Goal: Task Accomplishment & Management: Complete application form

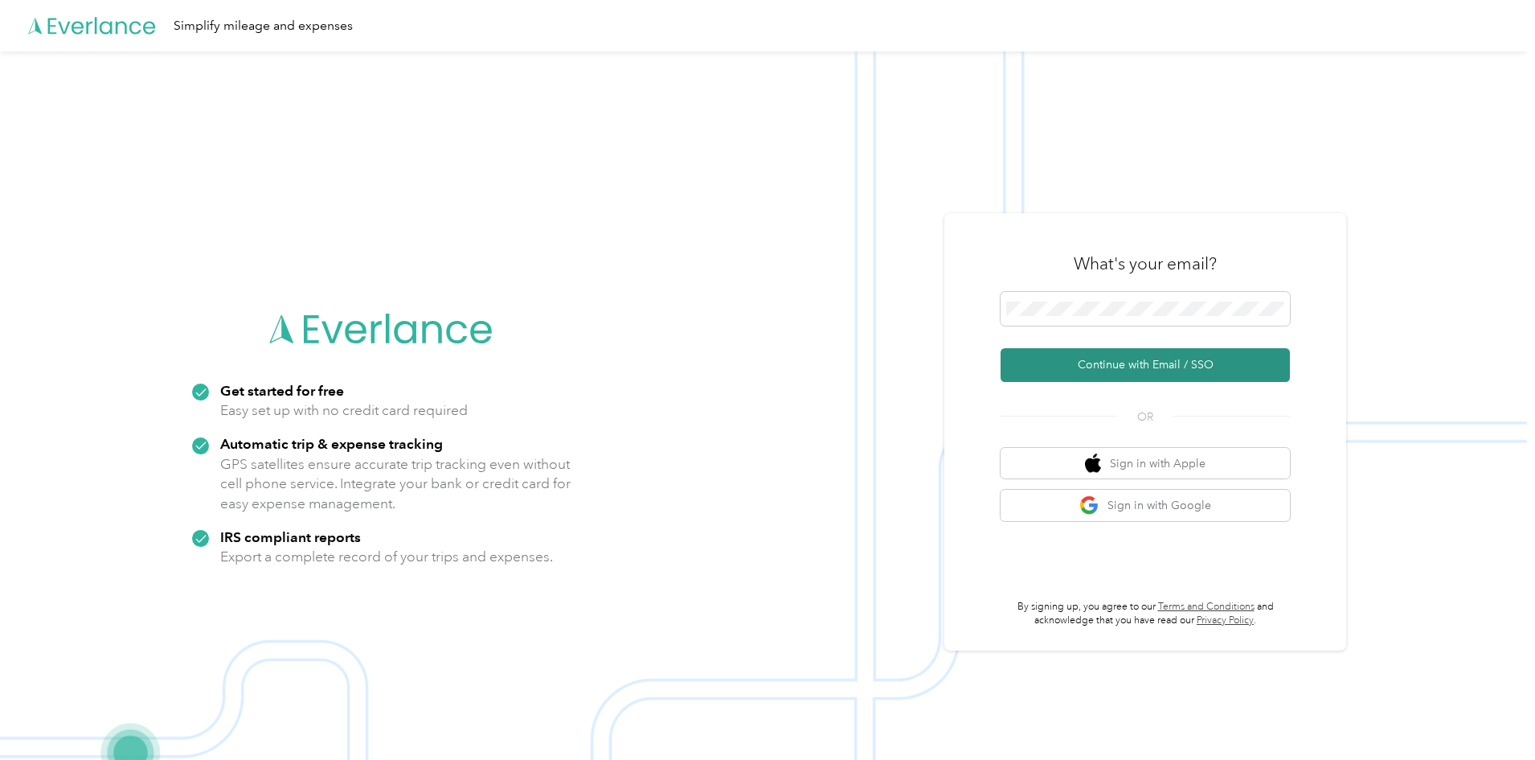
click at [1122, 361] on button "Continue with Email / SSO" at bounding box center [1145, 365] width 289 height 34
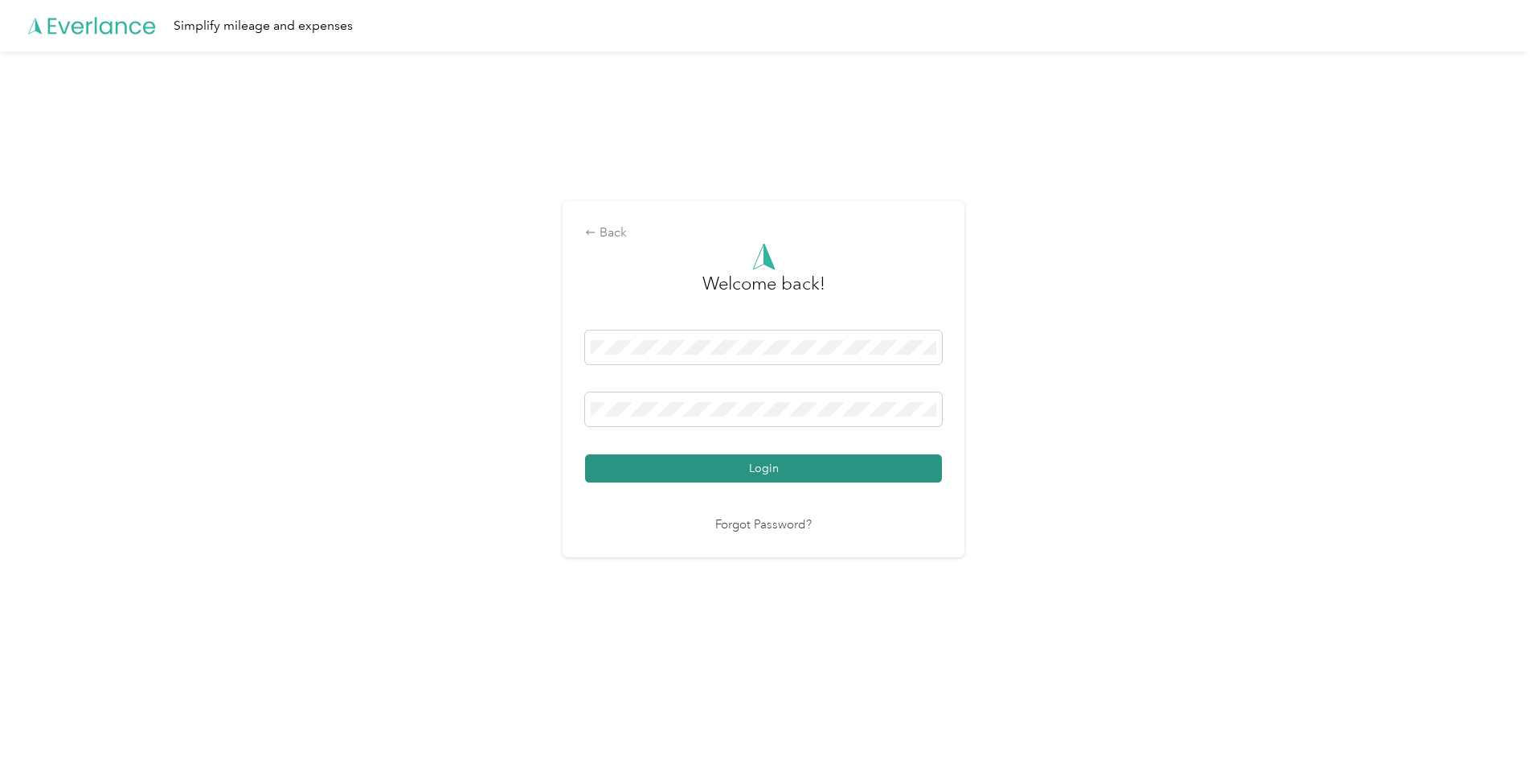
click at [765, 473] on button "Login" at bounding box center [763, 468] width 357 height 28
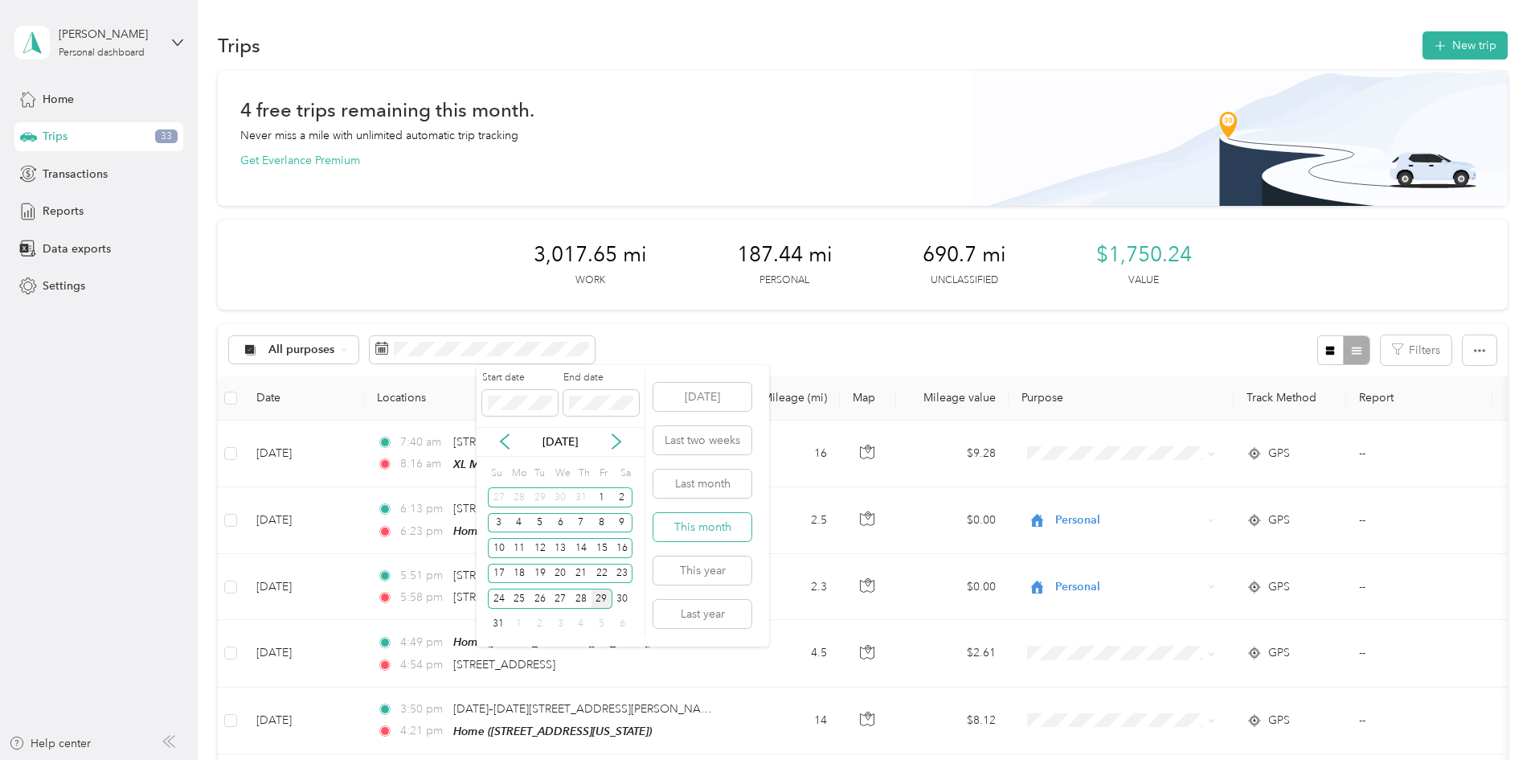
click at [685, 529] on button "This month" at bounding box center [702, 527] width 98 height 28
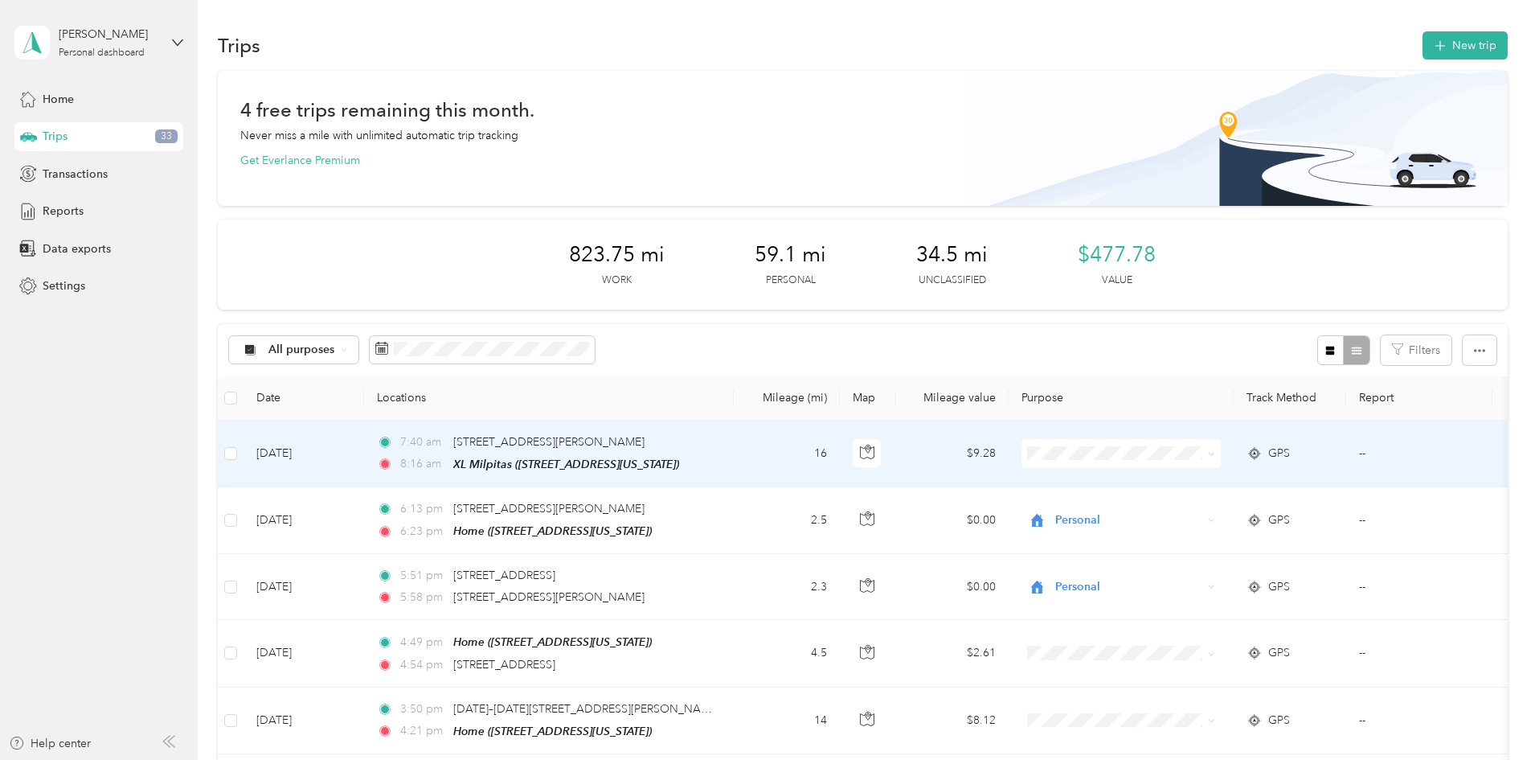
click at [1217, 462] on span at bounding box center [1121, 453] width 199 height 29
click at [1240, 484] on span "Network Remedy" at bounding box center [1243, 482] width 149 height 17
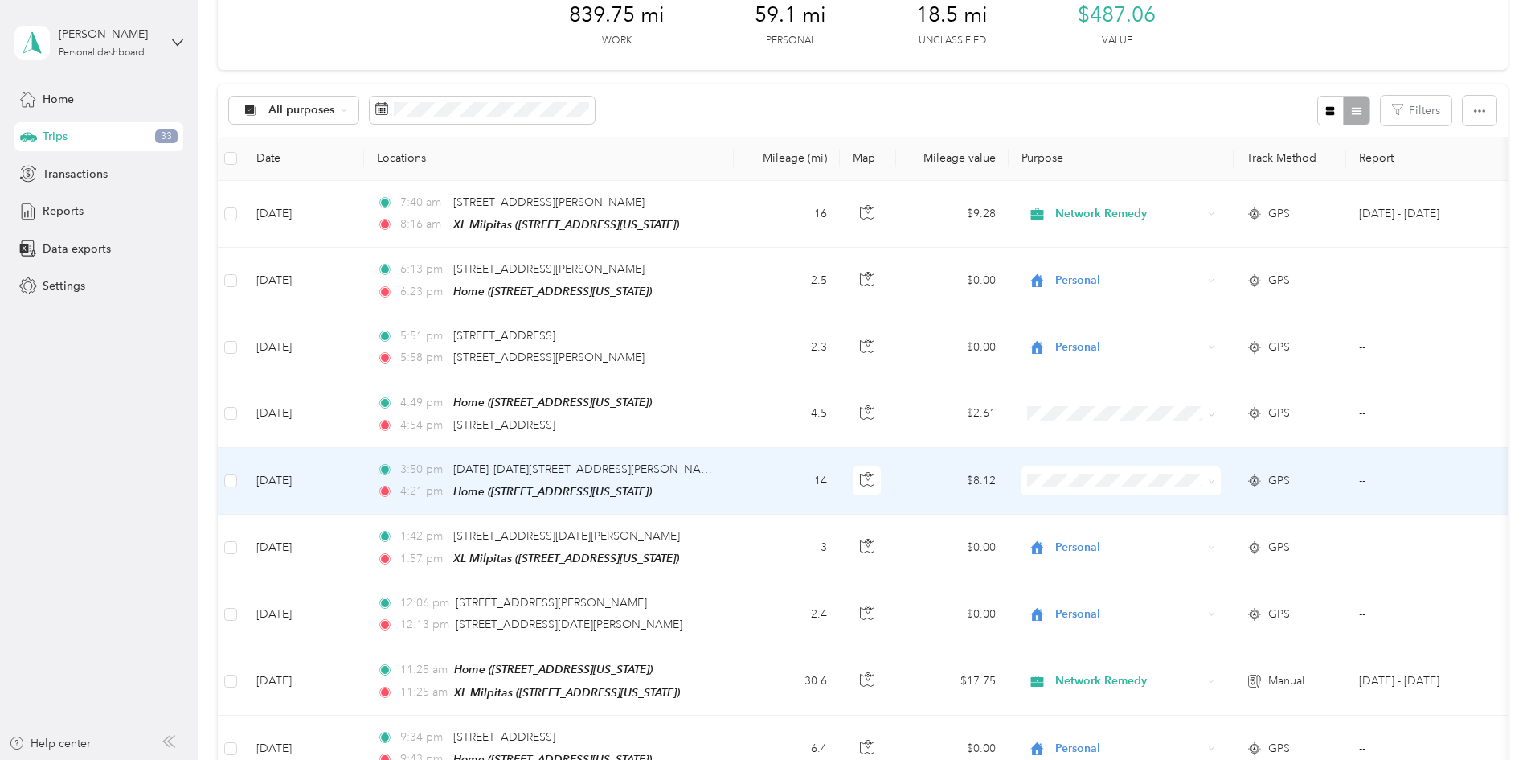
scroll to position [241, 0]
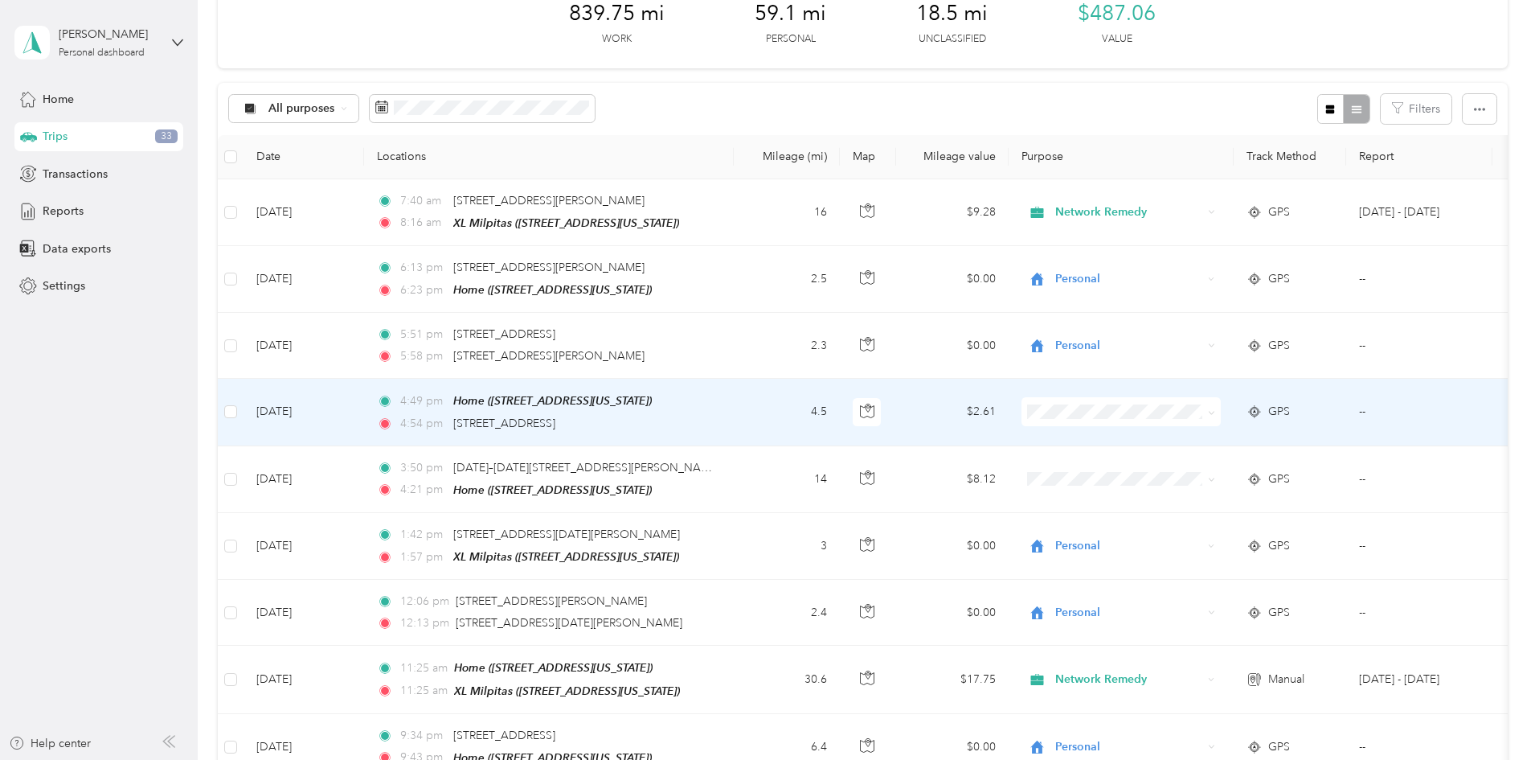
click at [1174, 418] on span at bounding box center [1121, 411] width 199 height 29
click at [1197, 464] on span "Personal" at bounding box center [1243, 466] width 149 height 17
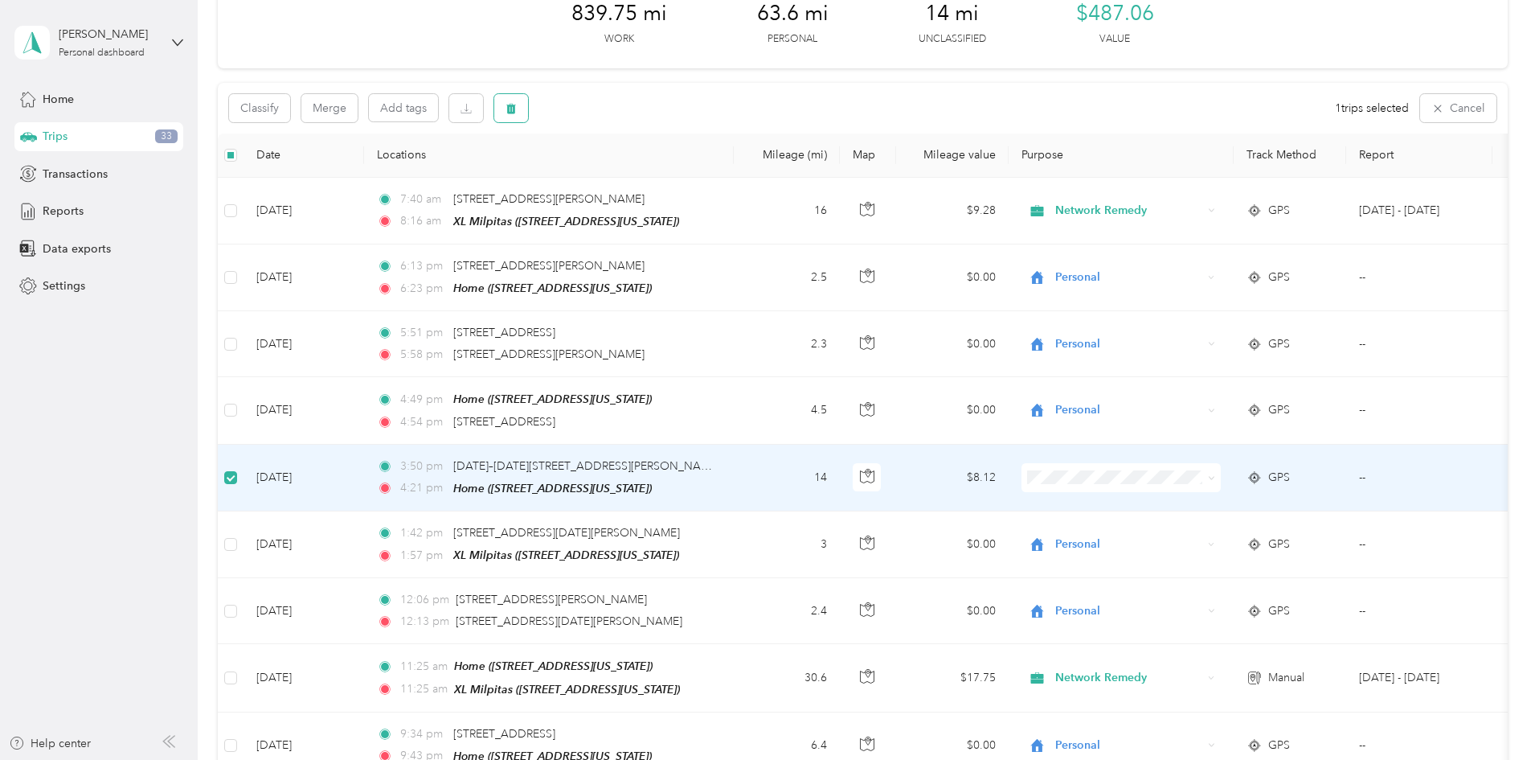
click at [517, 114] on span "button" at bounding box center [511, 108] width 11 height 14
click at [723, 182] on button "Yes" at bounding box center [738, 175] width 31 height 26
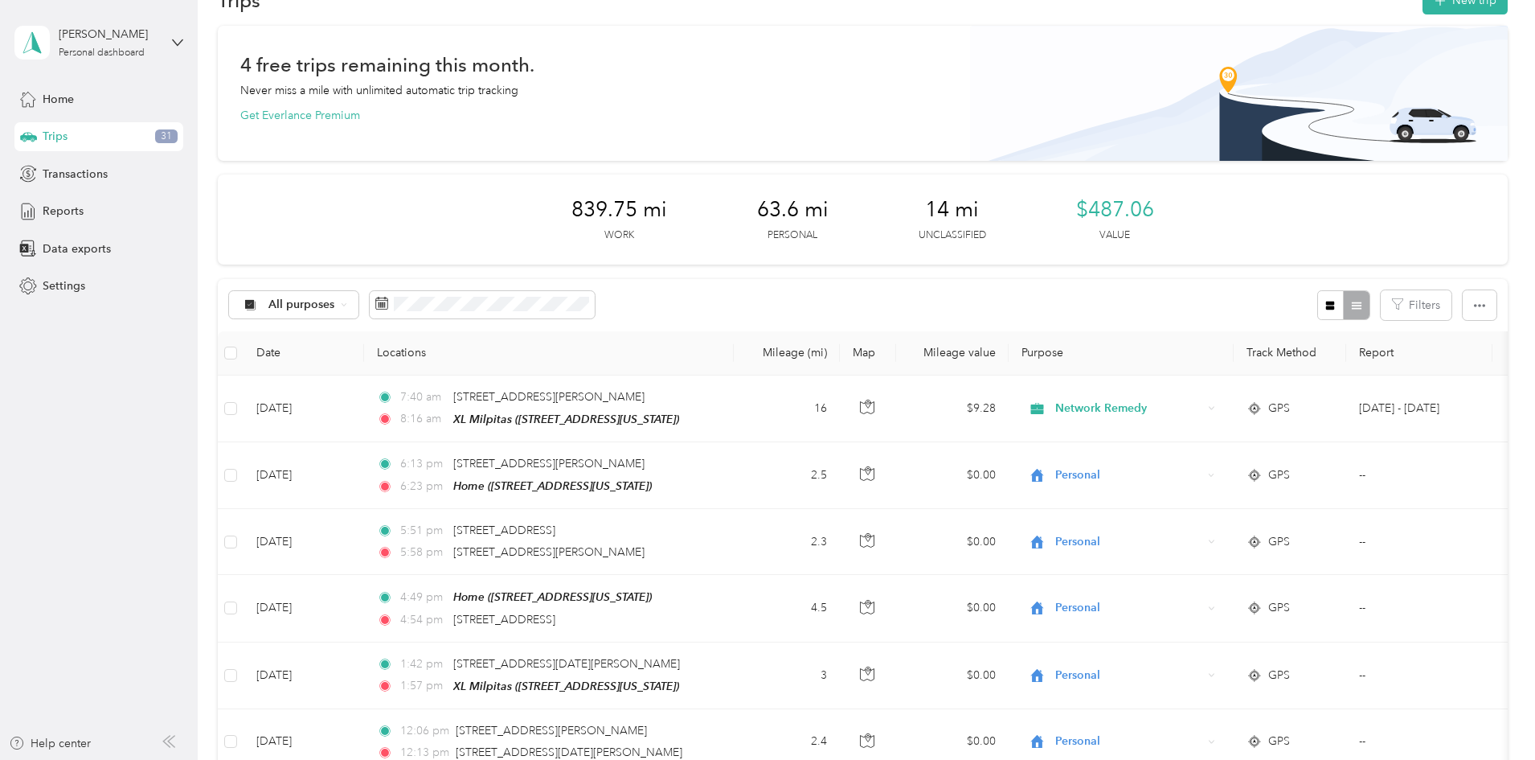
scroll to position [0, 0]
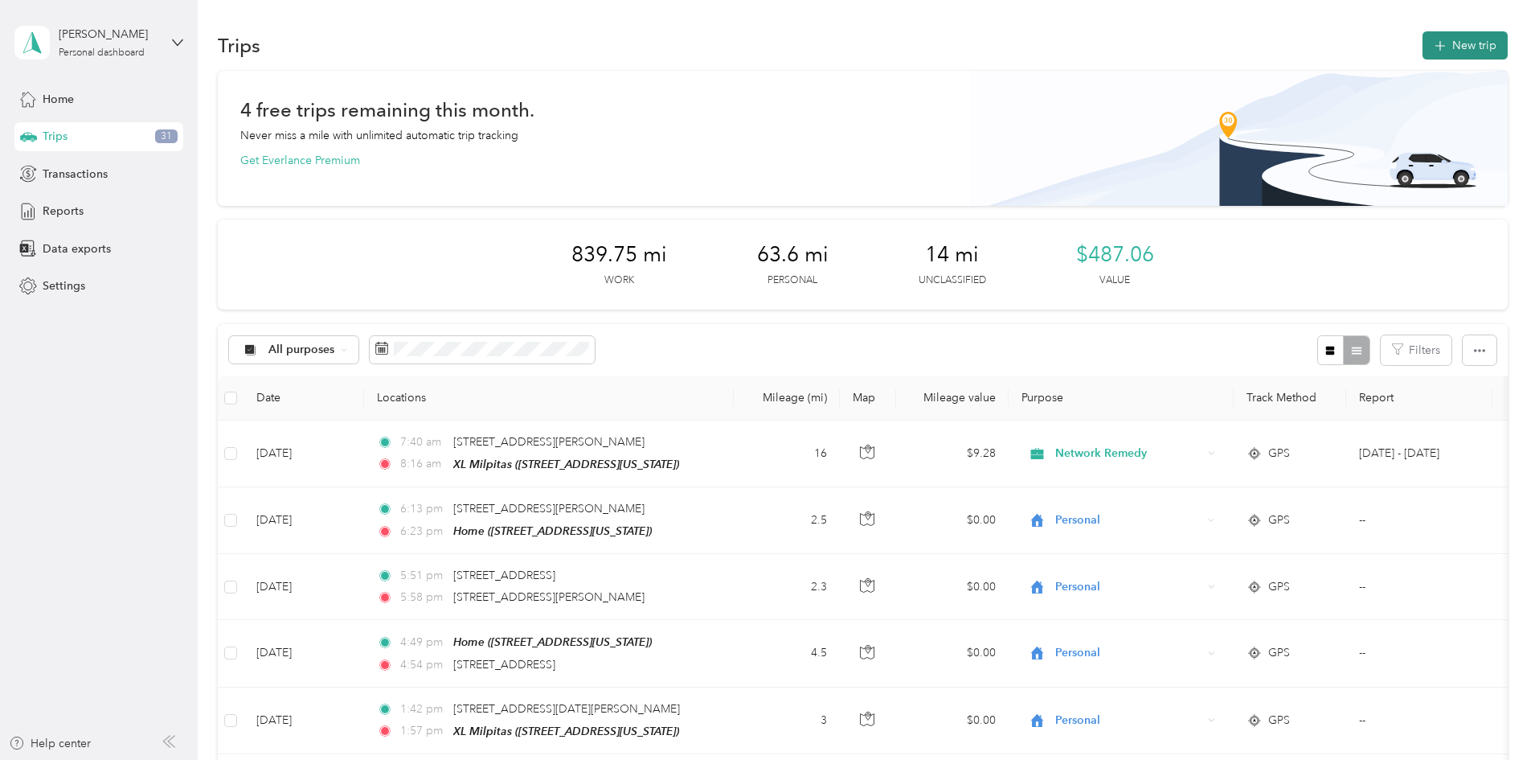
click at [1431, 45] on icon "button" at bounding box center [1440, 46] width 18 height 18
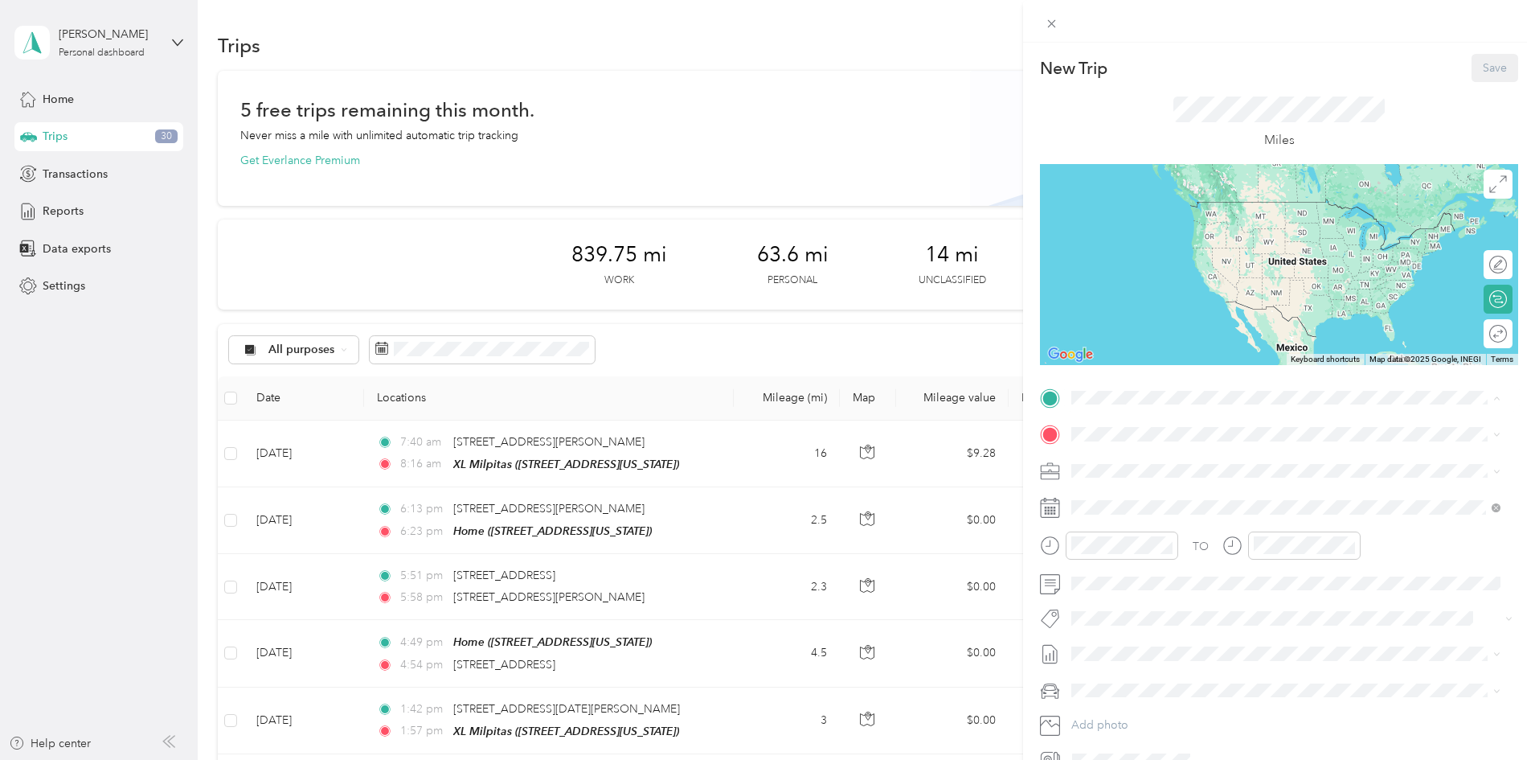
click at [1123, 460] on strong "XL Milpitas" at bounding box center [1131, 461] width 59 height 14
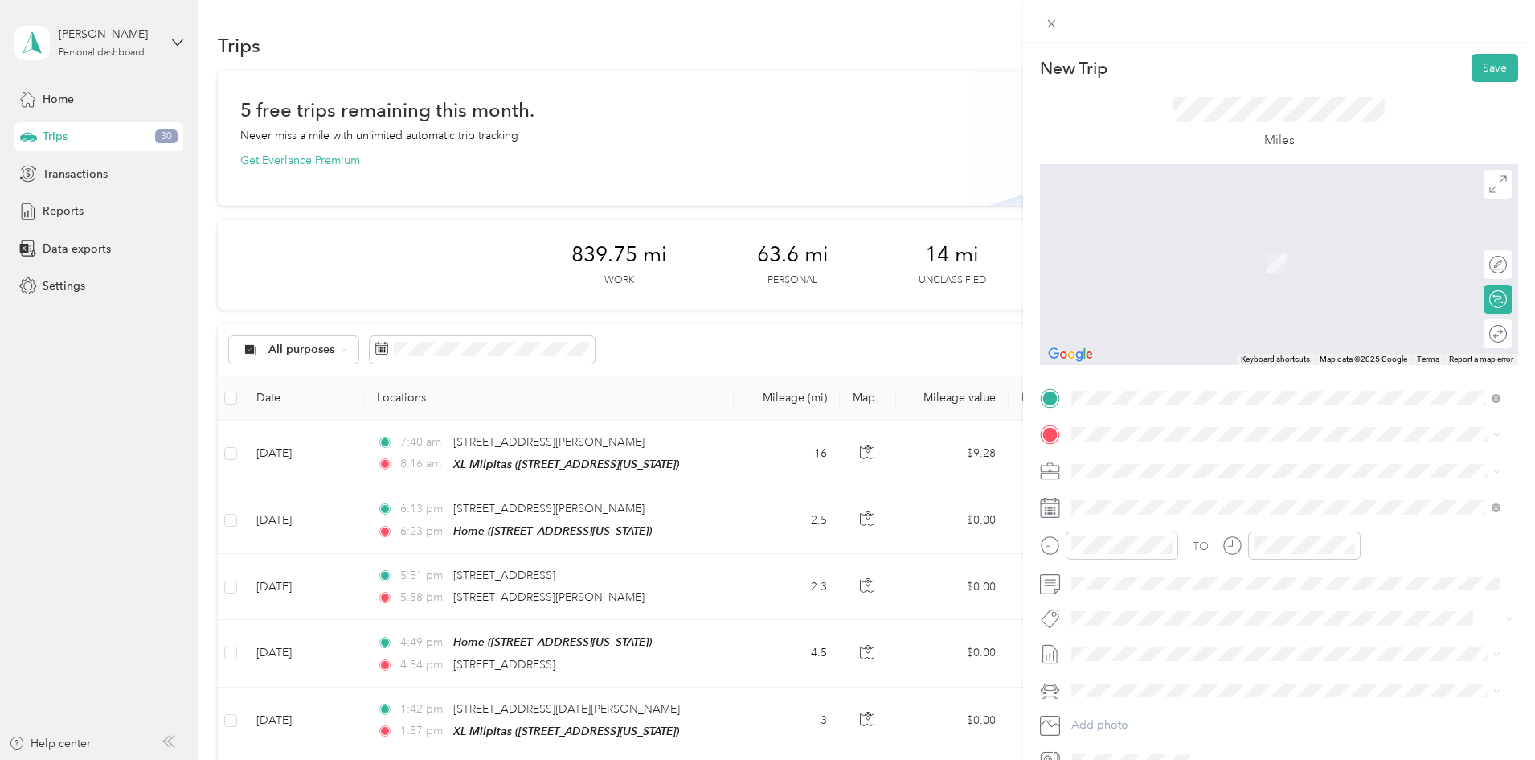
click at [1144, 621] on span "5690 Makati Circle, 95123, San Jose, California, United States" at bounding box center [1182, 615] width 161 height 14
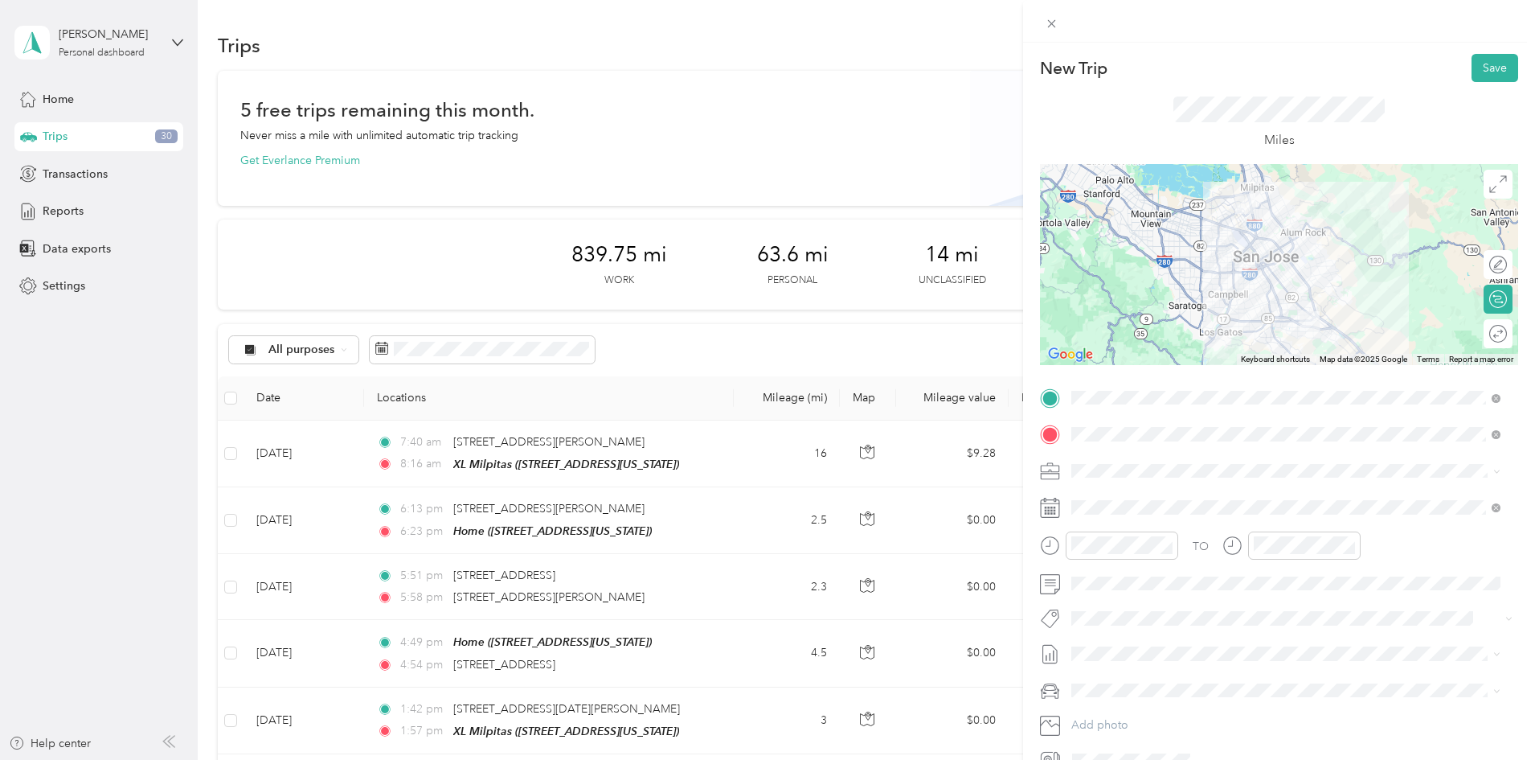
click at [1254, 264] on div at bounding box center [1279, 264] width 478 height 201
click at [1087, 379] on div "03" at bounding box center [1088, 382] width 39 height 23
click at [1081, 322] on div "04" at bounding box center [1088, 324] width 39 height 23
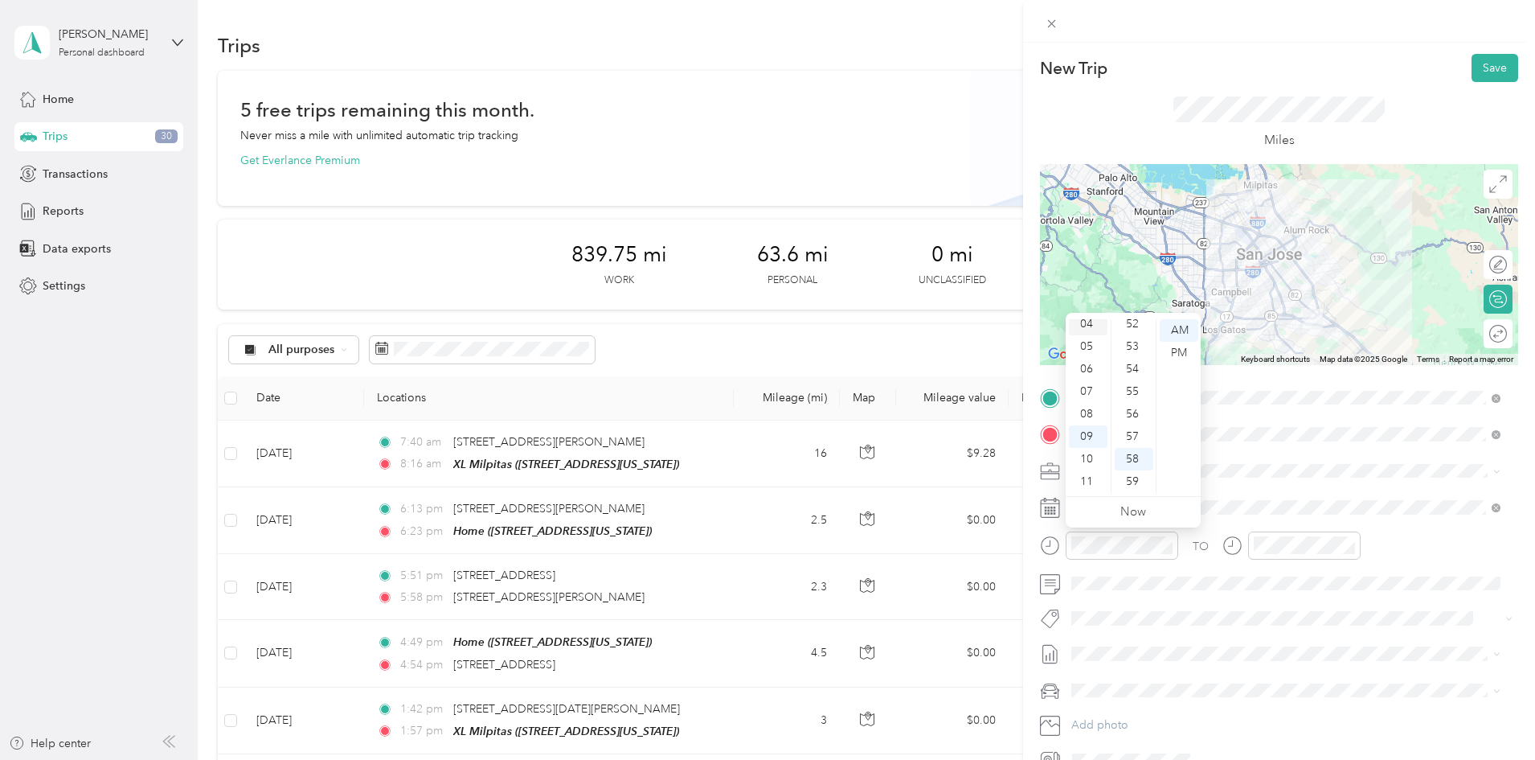
scroll to position [90, 0]
click at [1176, 354] on div "PM" at bounding box center [1179, 353] width 39 height 23
click at [1087, 385] on div "03" at bounding box center [1088, 388] width 39 height 23
click at [1133, 388] on div "30" at bounding box center [1134, 391] width 39 height 23
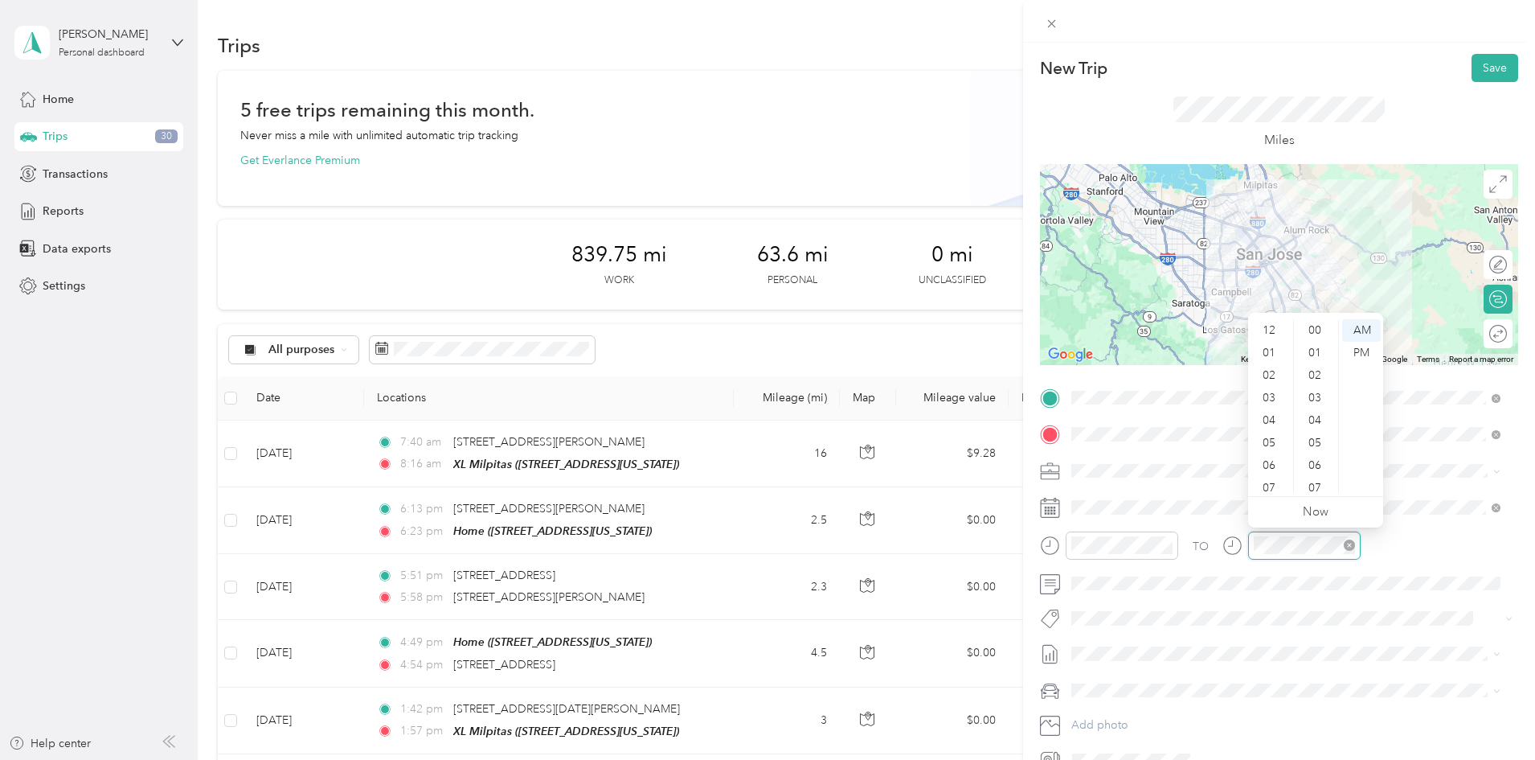
scroll to position [1177, 0]
click at [1264, 328] on div "04" at bounding box center [1270, 324] width 39 height 23
click at [1364, 350] on div "PM" at bounding box center [1361, 353] width 39 height 23
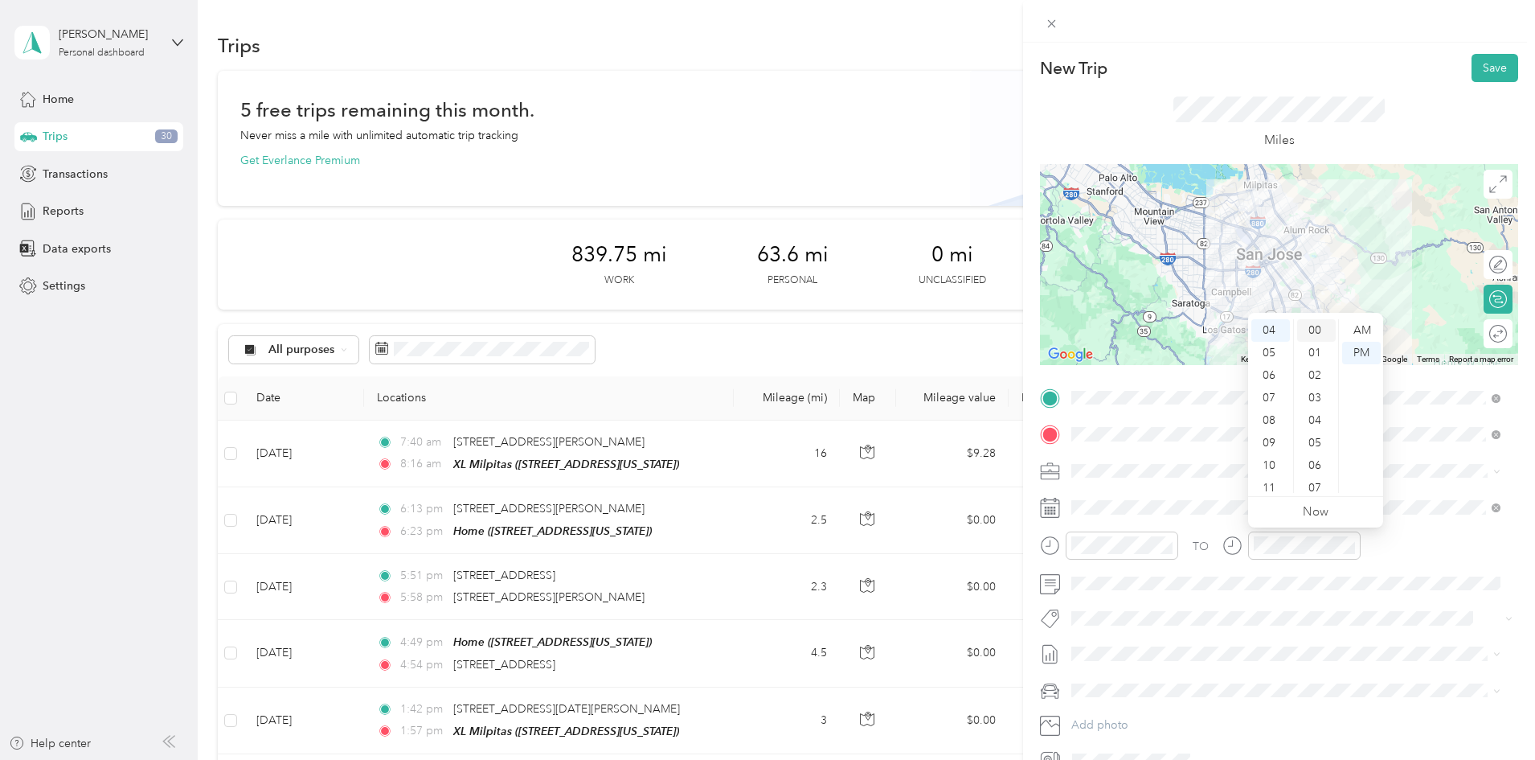
click at [1322, 326] on div "00" at bounding box center [1316, 330] width 39 height 23
click at [1342, 600] on div "TO Add photo" at bounding box center [1279, 579] width 478 height 388
click at [1145, 706] on span "[DATE] - [DATE]" at bounding box center [1111, 706] width 80 height 17
click at [1133, 716] on span "Ford Fiesta" at bounding box center [1105, 718] width 56 height 14
click at [1472, 67] on button "Save" at bounding box center [1495, 68] width 47 height 28
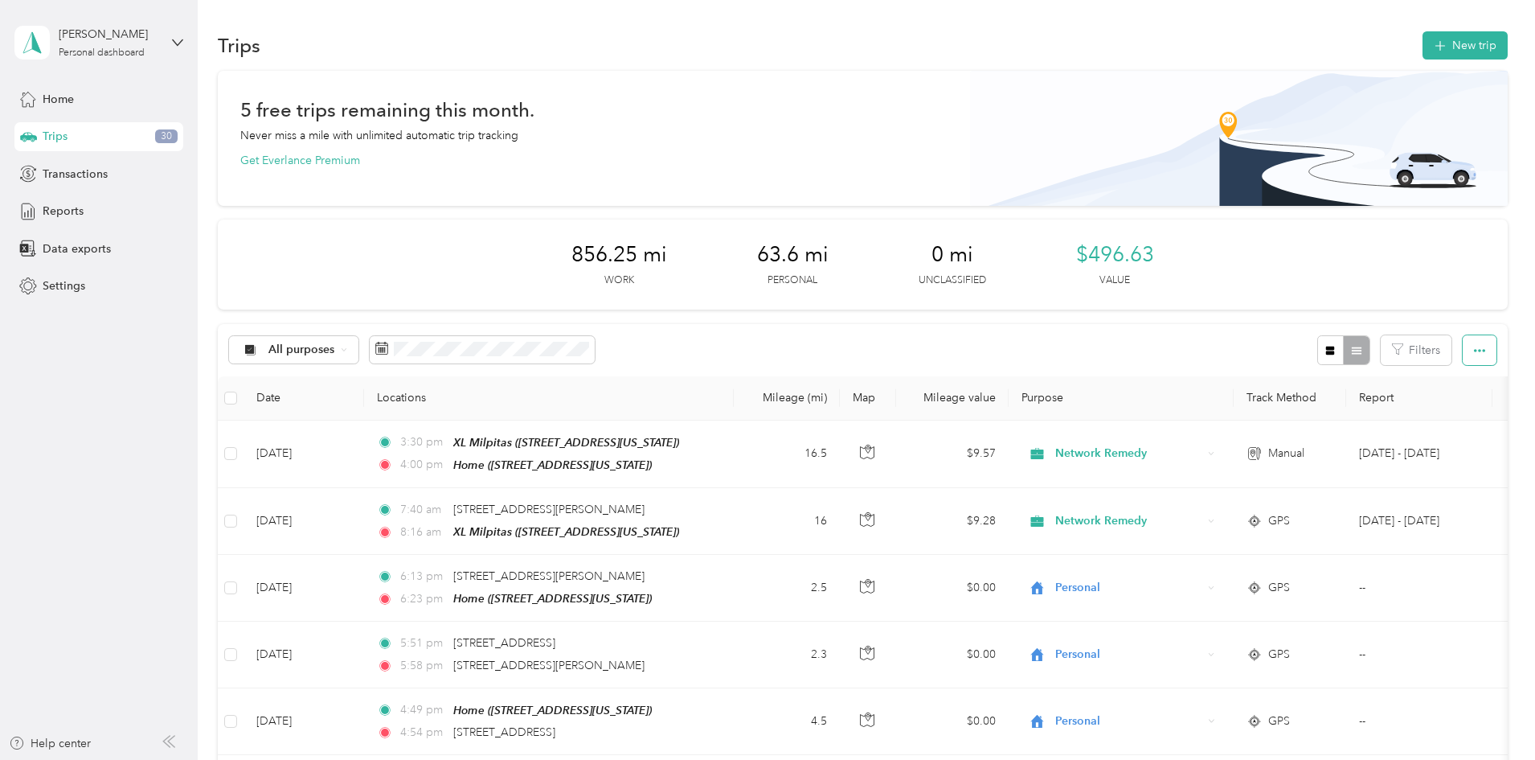
click at [1474, 347] on icon "button" at bounding box center [1479, 350] width 11 height 11
click at [1343, 411] on span "Export" at bounding box center [1346, 409] width 34 height 14
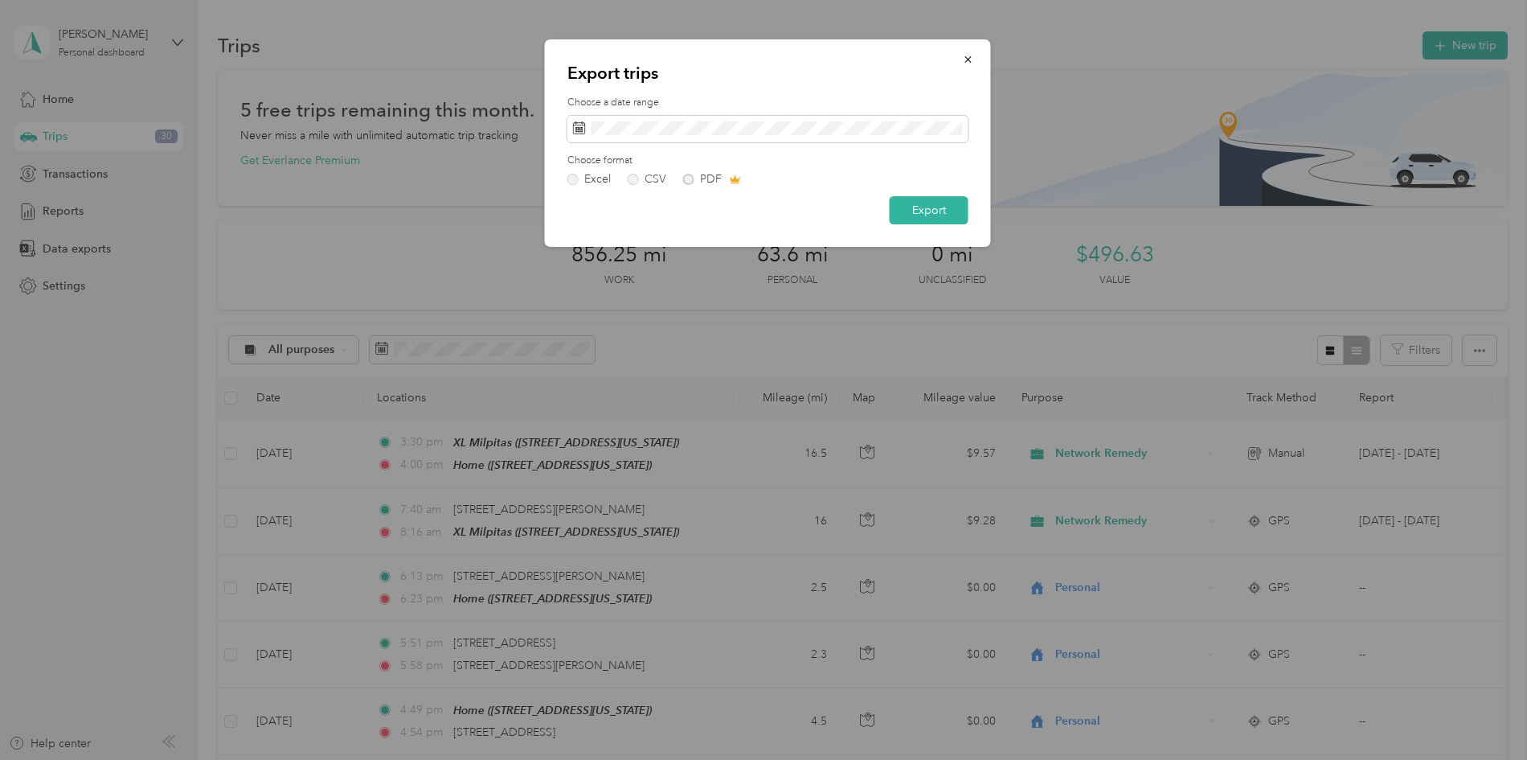
click at [702, 178] on div "Excel CSV PDF" at bounding box center [767, 179] width 401 height 11
click at [690, 180] on div "Excel CSV PDF" at bounding box center [767, 179] width 401 height 11
click at [966, 55] on icon "button" at bounding box center [968, 59] width 11 height 11
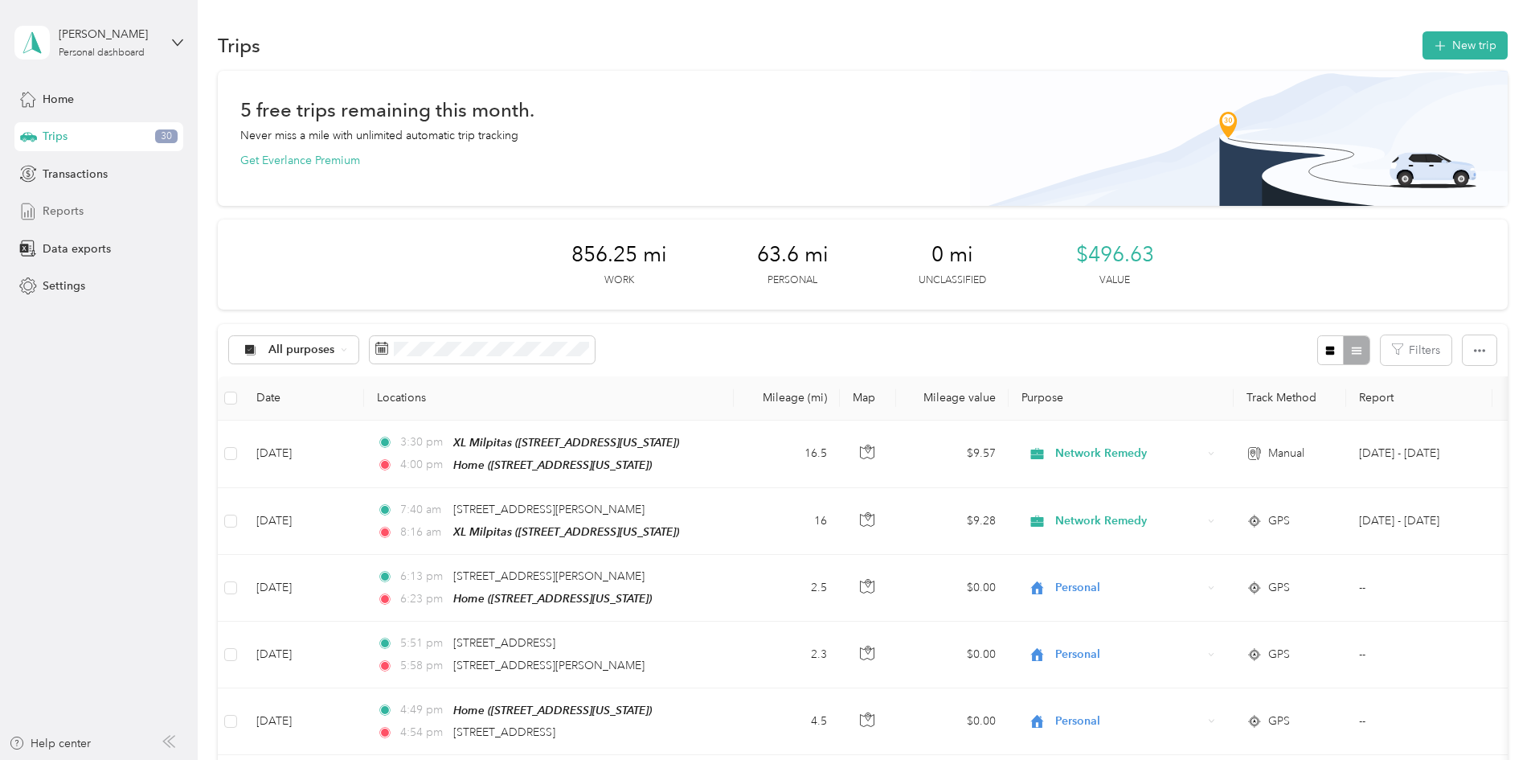
click at [83, 208] on div "Reports" at bounding box center [98, 211] width 169 height 29
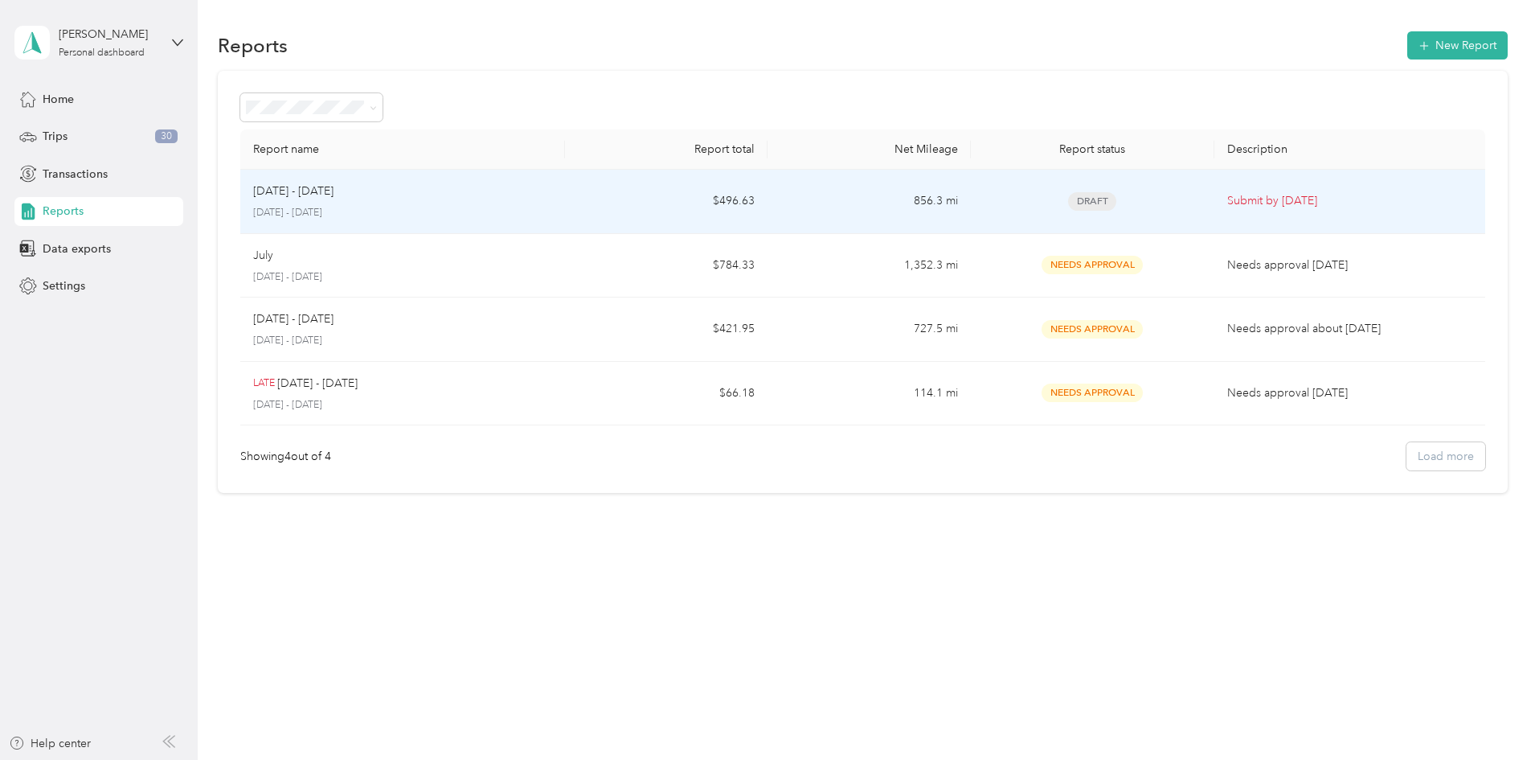
click at [461, 186] on div "[DATE] - [DATE]" at bounding box center [402, 191] width 299 height 18
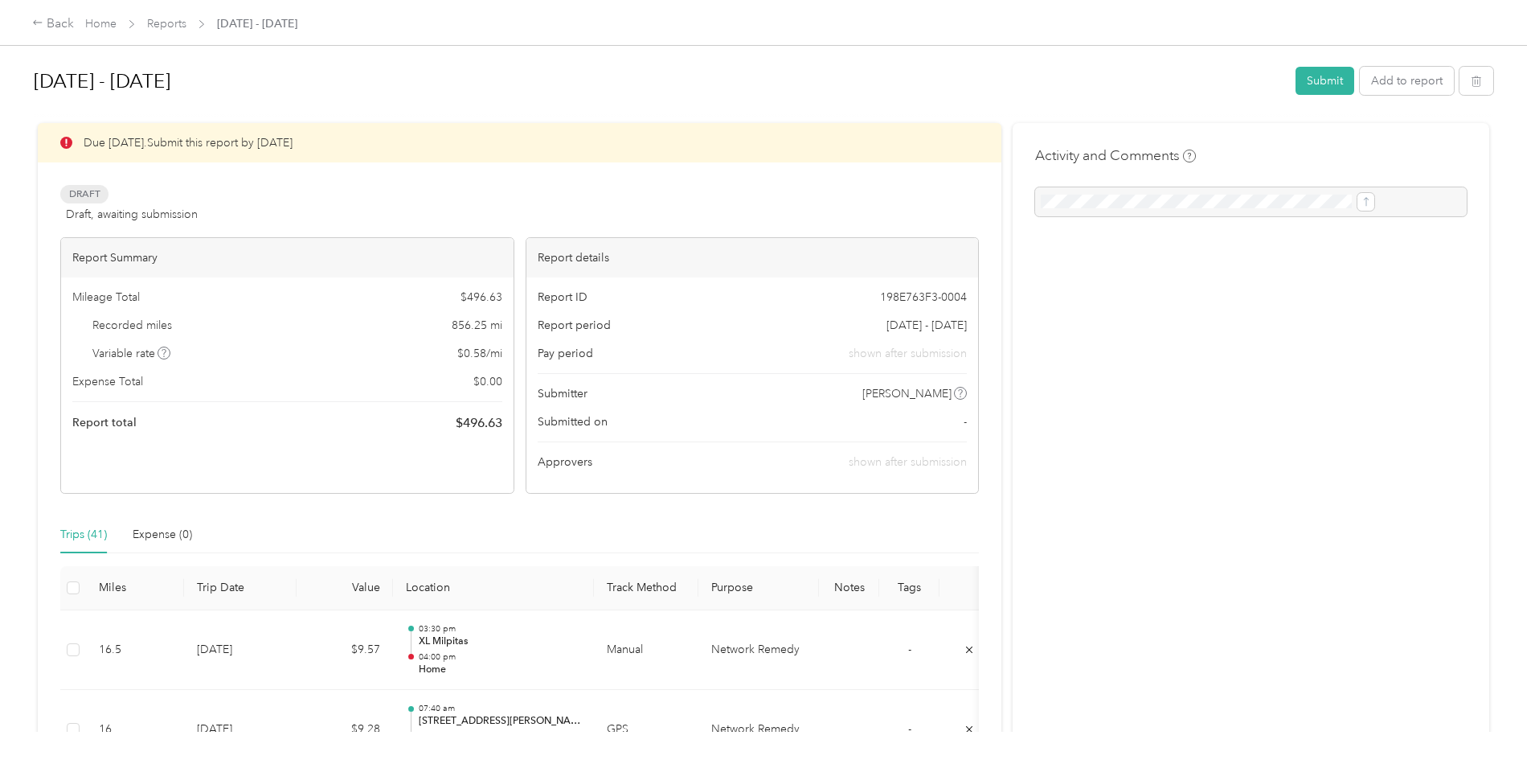
click at [1060, 199] on div at bounding box center [1251, 201] width 432 height 29
click at [1140, 191] on div at bounding box center [1251, 201] width 432 height 29
click at [1059, 206] on div at bounding box center [1251, 201] width 432 height 29
click at [1039, 145] on h4 "Activity and Comments" at bounding box center [1115, 155] width 161 height 20
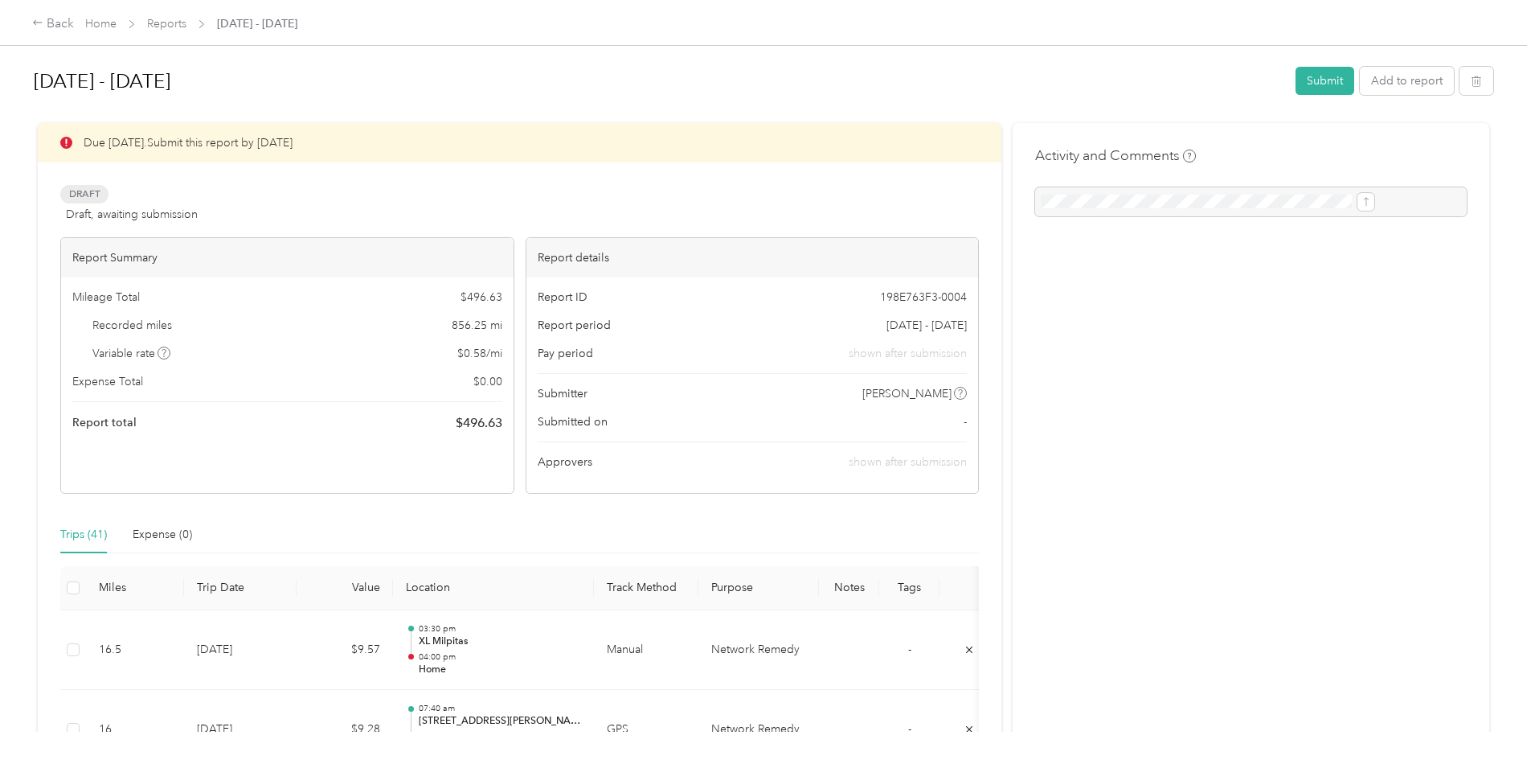
drag, startPoint x: 1036, startPoint y: 326, endPoint x: 1033, endPoint y: 246, distance: 79.6
click at [1041, 202] on div at bounding box center [1251, 201] width 432 height 29
click at [1329, 200] on div at bounding box center [1251, 201] width 432 height 29
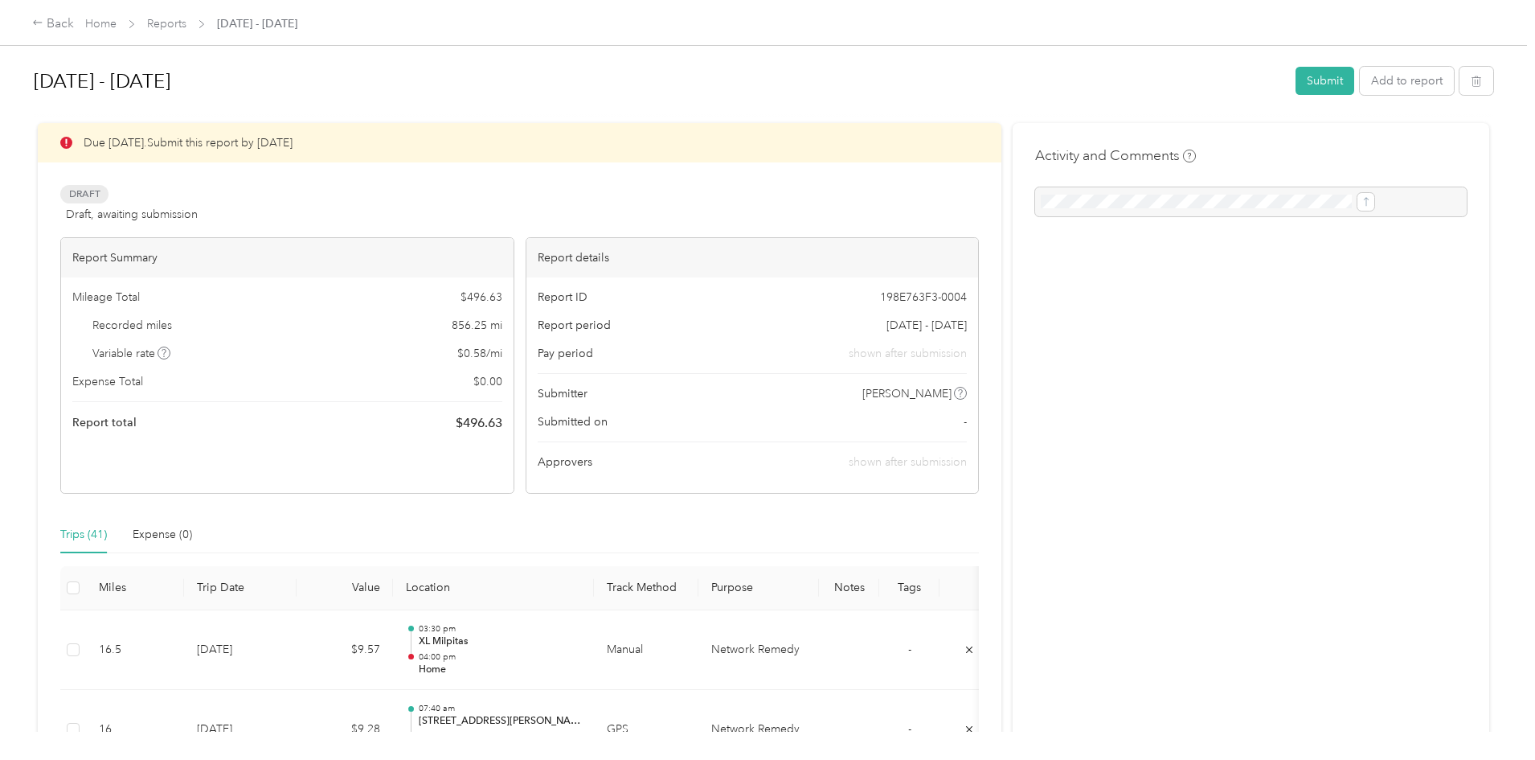
click at [1324, 200] on div at bounding box center [1251, 201] width 432 height 29
click at [1296, 76] on button "Submit" at bounding box center [1325, 81] width 59 height 28
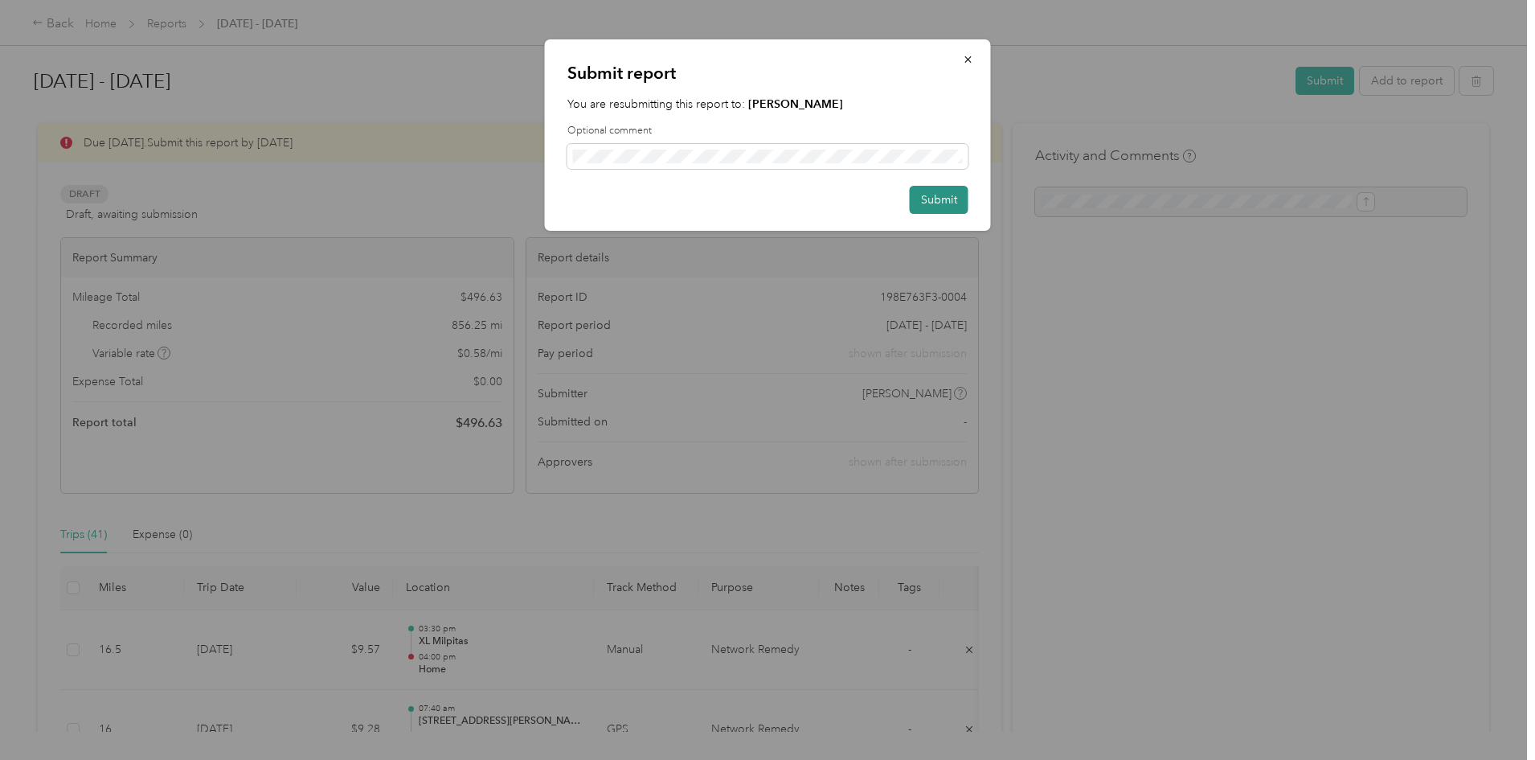
click at [938, 197] on button "Submit" at bounding box center [939, 200] width 59 height 28
